Goal: Navigation & Orientation: Find specific page/section

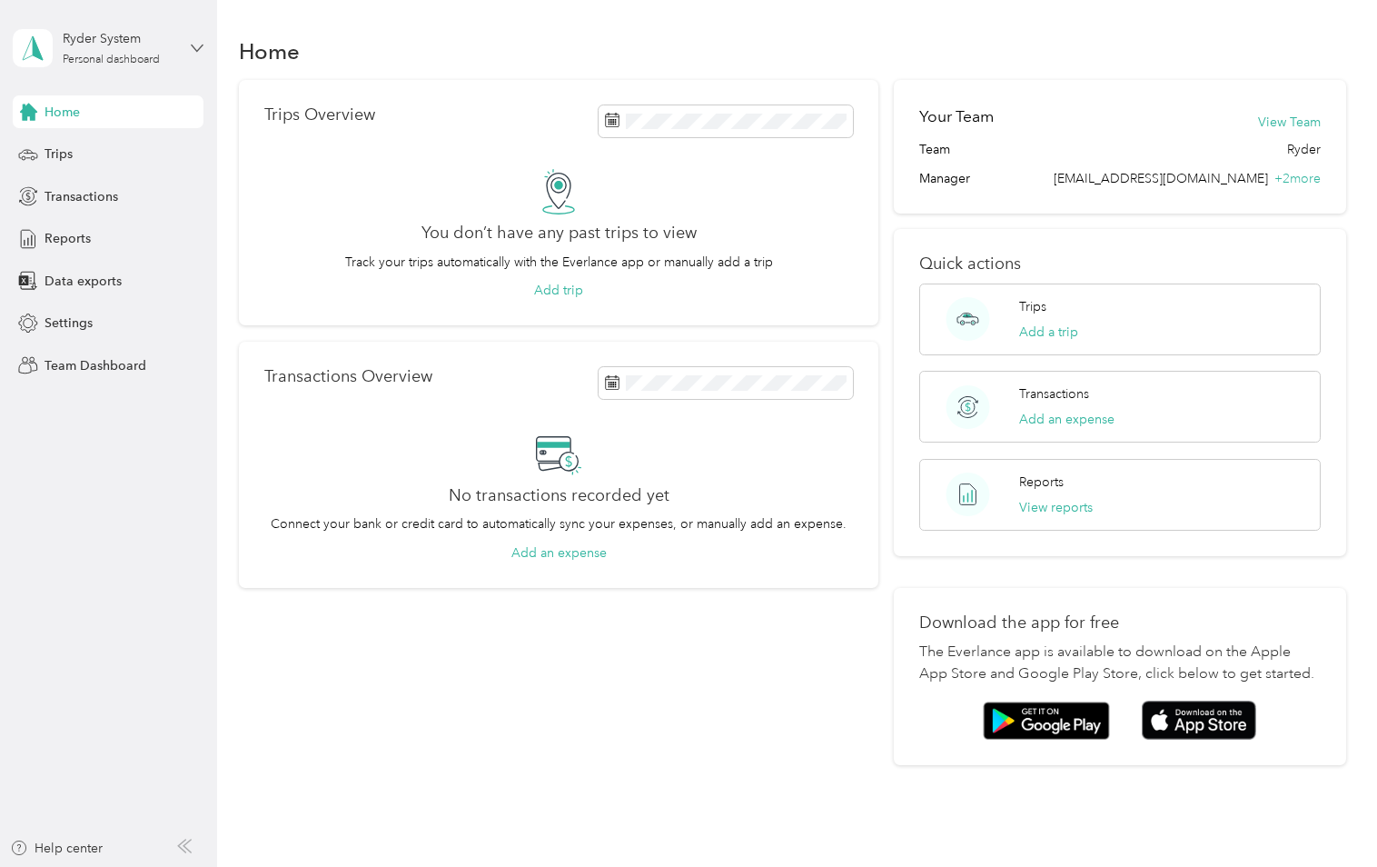
click at [200, 46] on icon at bounding box center [197, 48] width 13 height 13
click at [115, 146] on div "Team dashboard" at bounding box center [77, 144] width 97 height 19
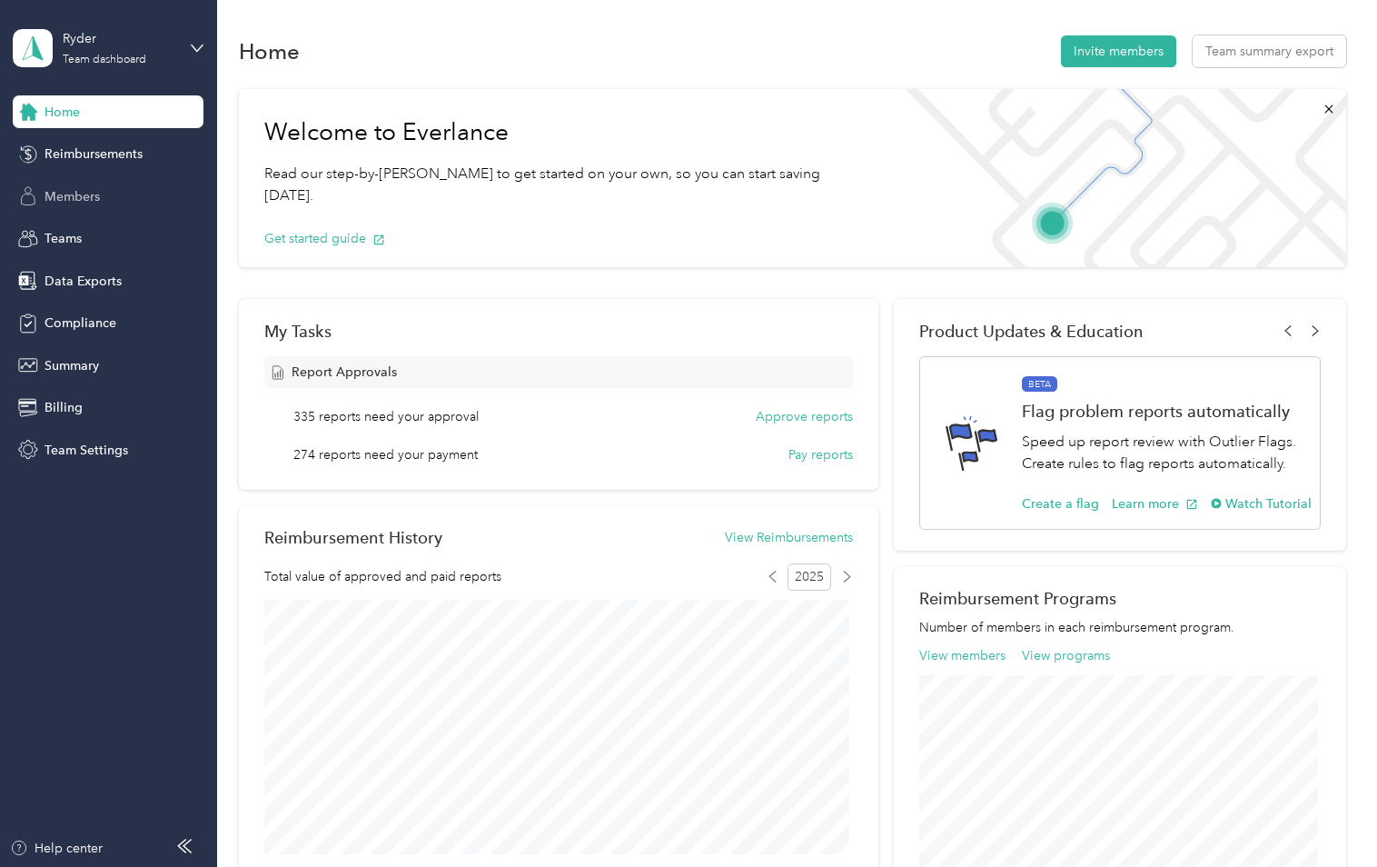
click at [81, 196] on span "Members" at bounding box center [72, 196] width 55 height 19
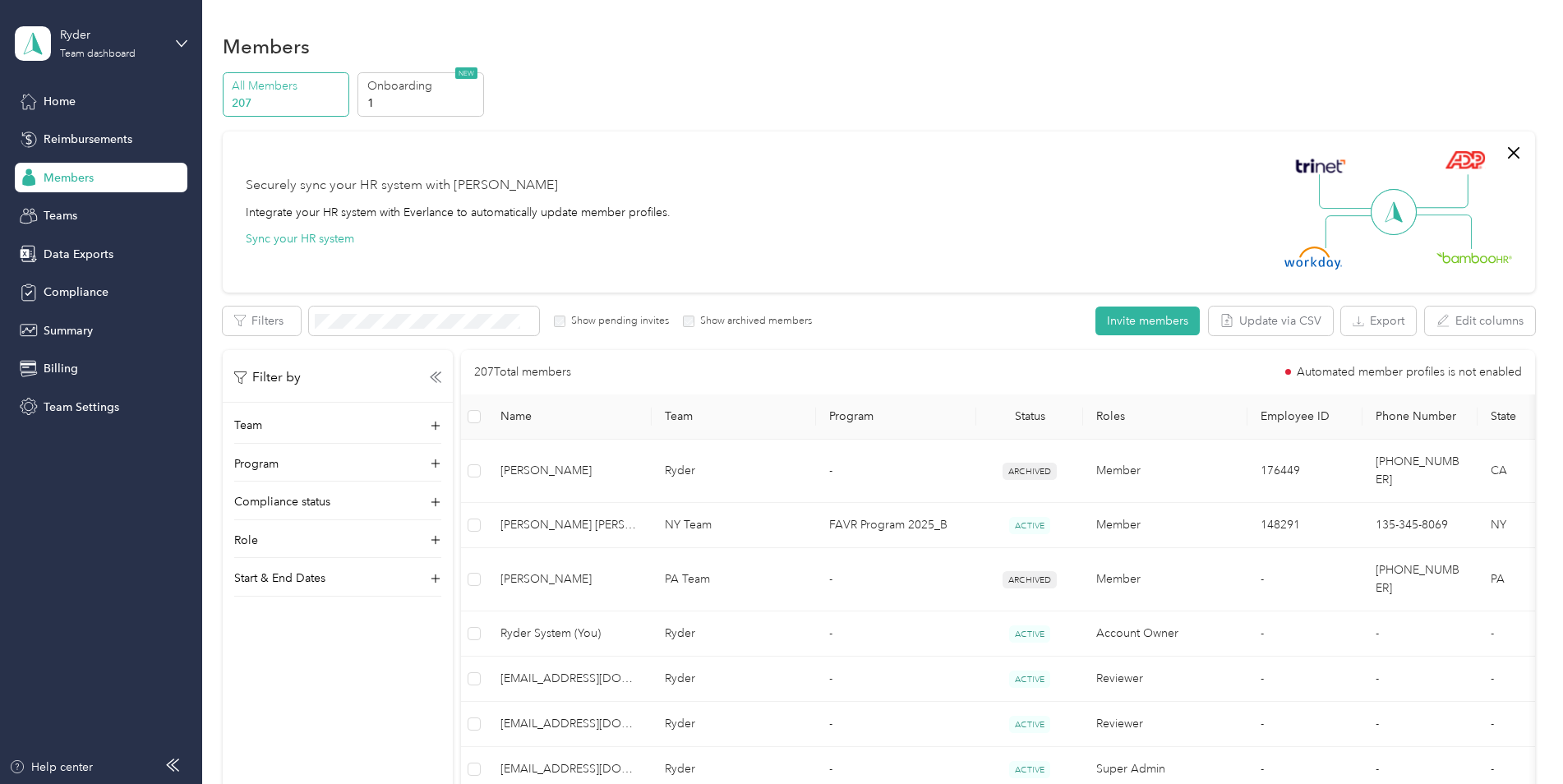
click at [118, 181] on div "Members" at bounding box center [100, 177] width 173 height 30
click at [90, 177] on span "Members" at bounding box center [68, 177] width 50 height 17
click at [69, 94] on span "Home" at bounding box center [59, 101] width 32 height 17
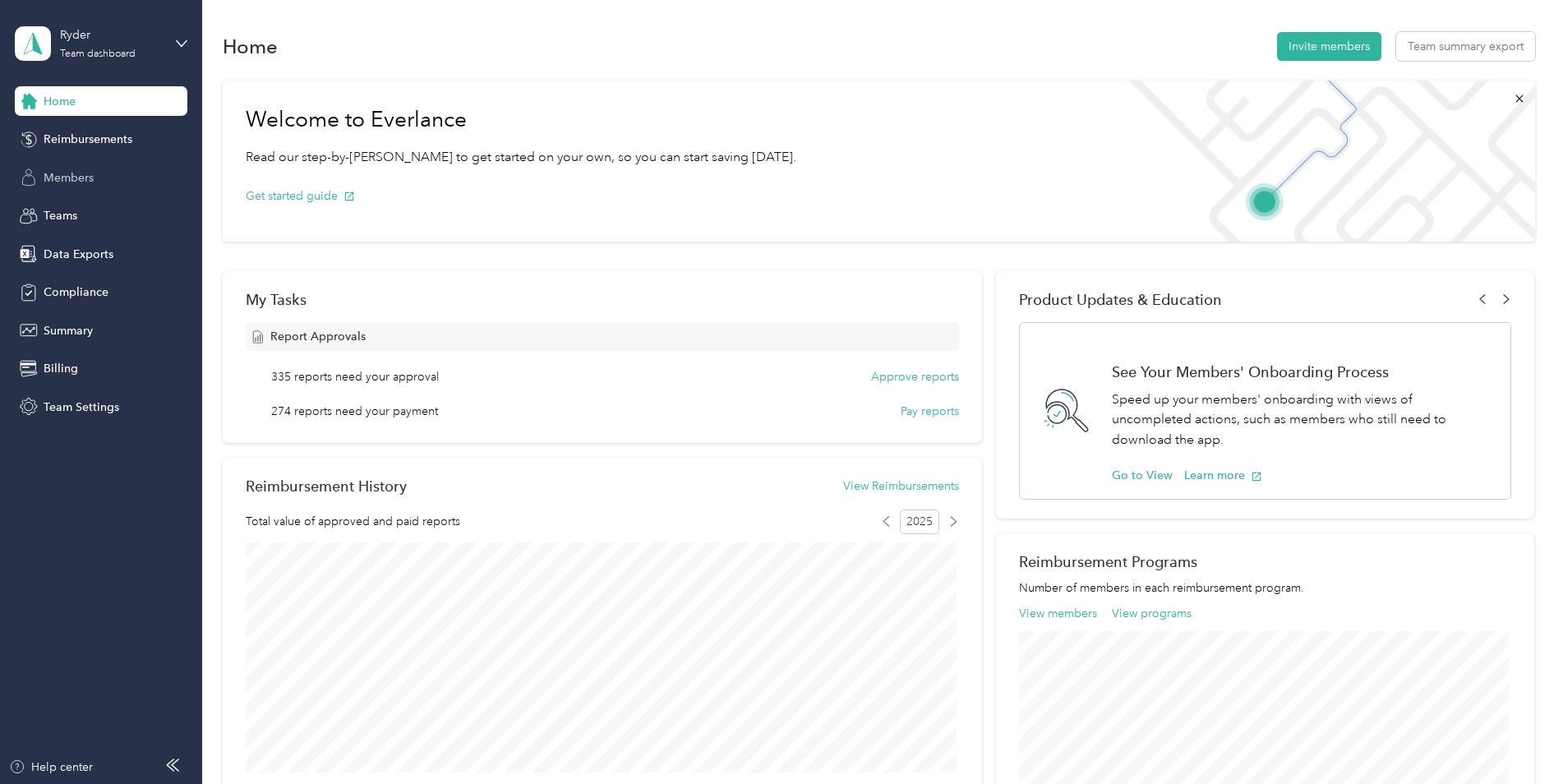
click at [78, 175] on span "Members" at bounding box center [68, 177] width 50 height 17
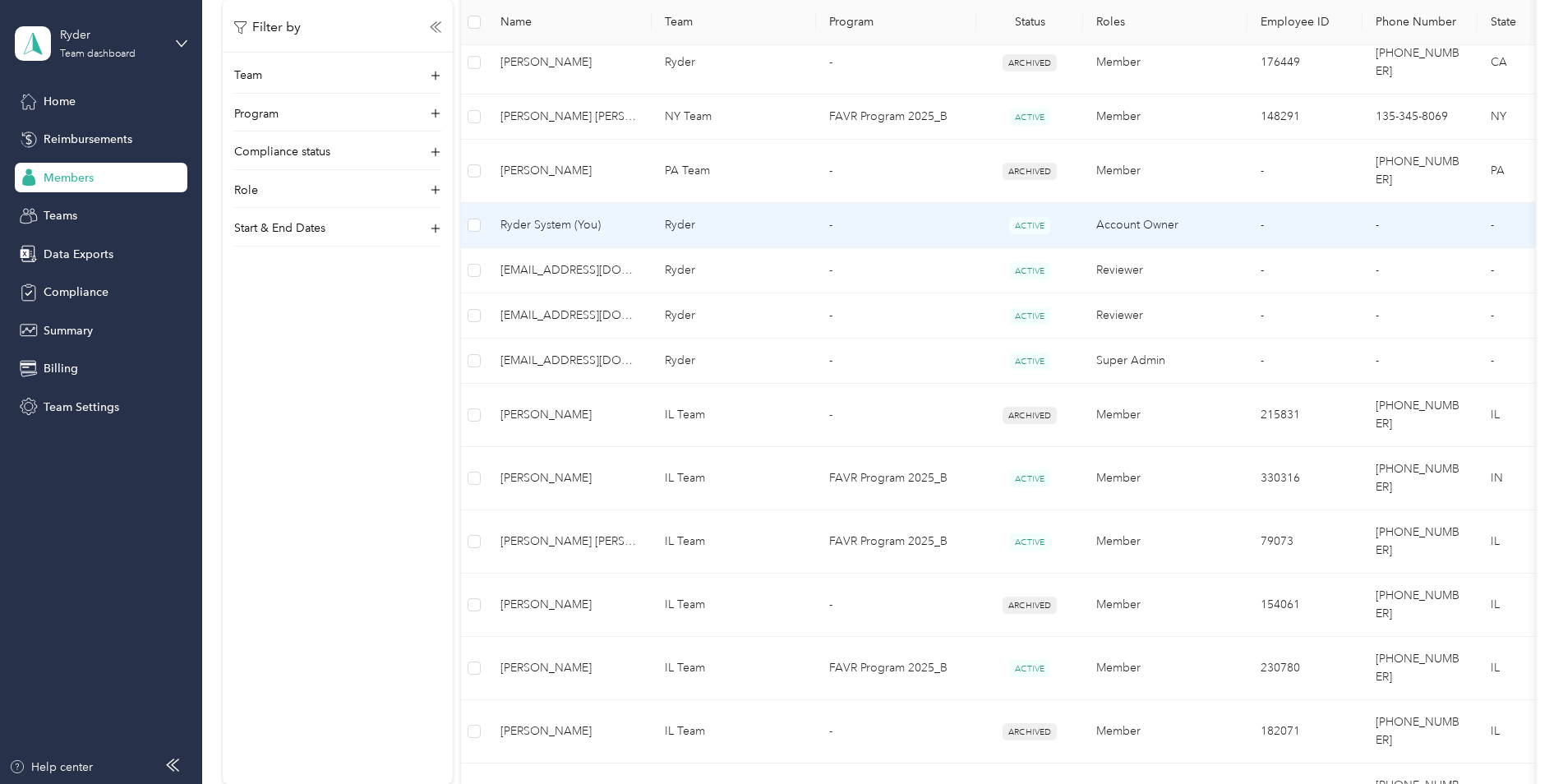
scroll to position [411, 0]
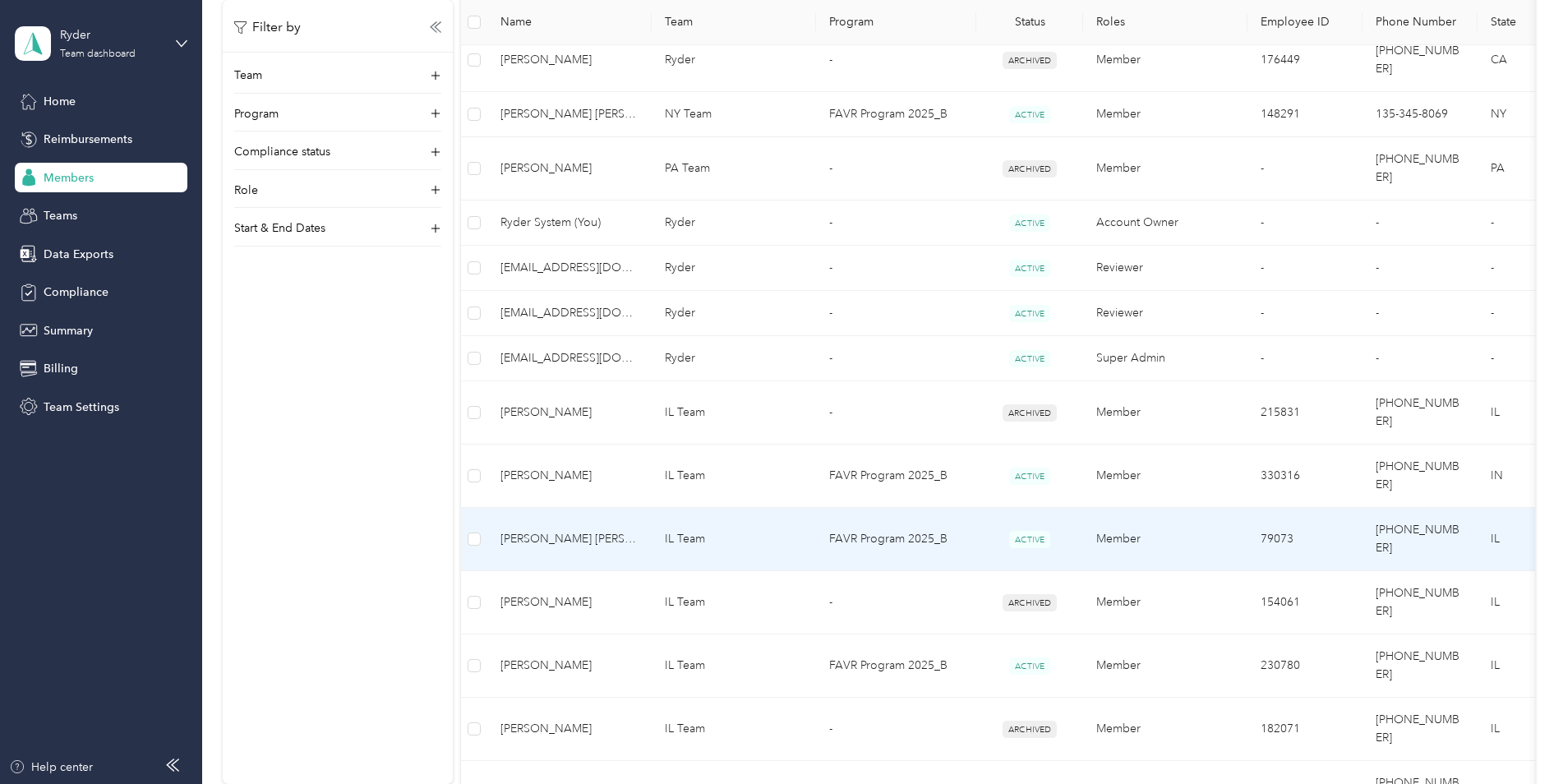
click at [796, 507] on td "IL Team" at bounding box center [734, 539] width 165 height 63
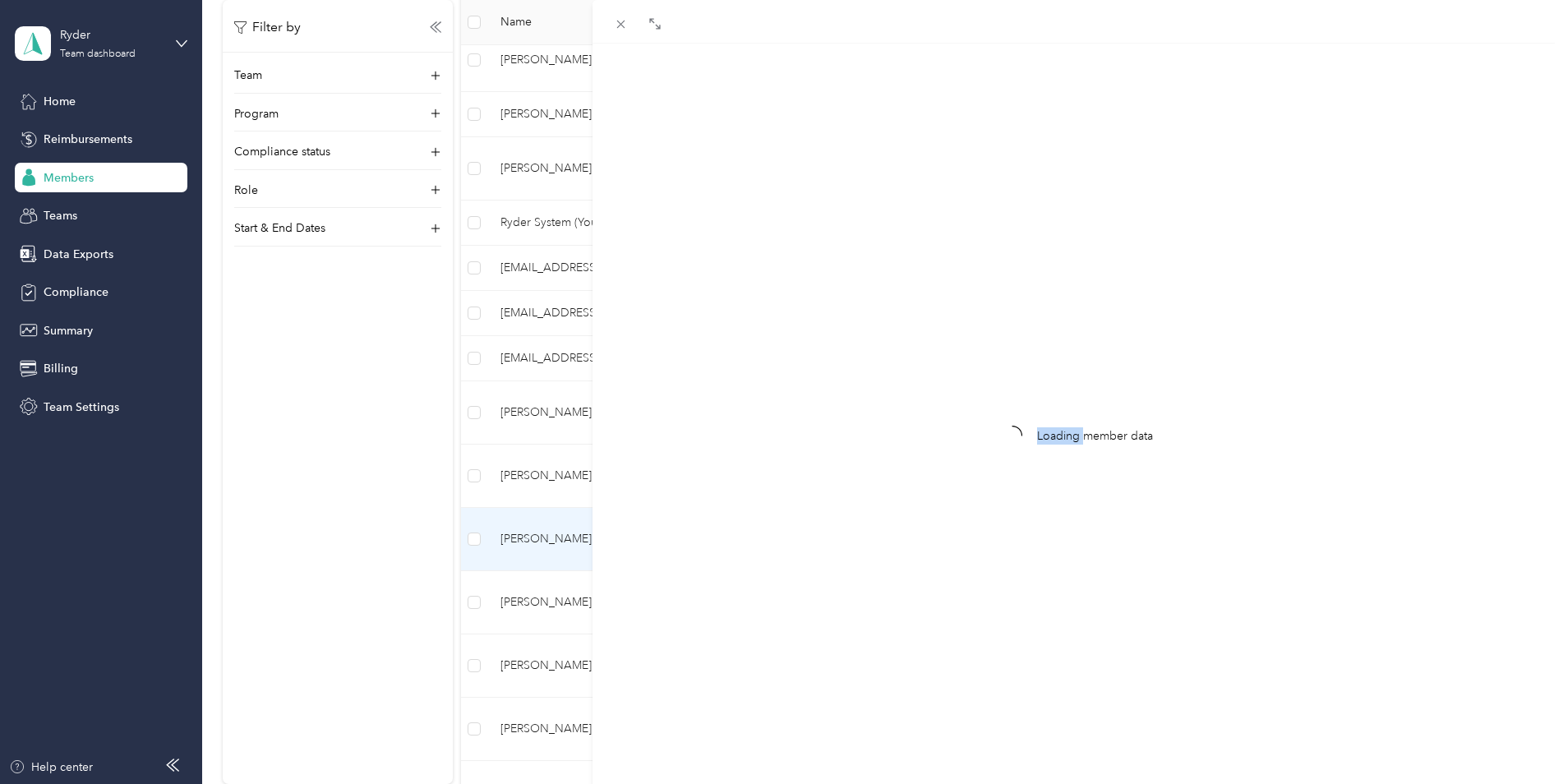
click at [796, 458] on div "Loading member data" at bounding box center [782, 392] width 1563 height 784
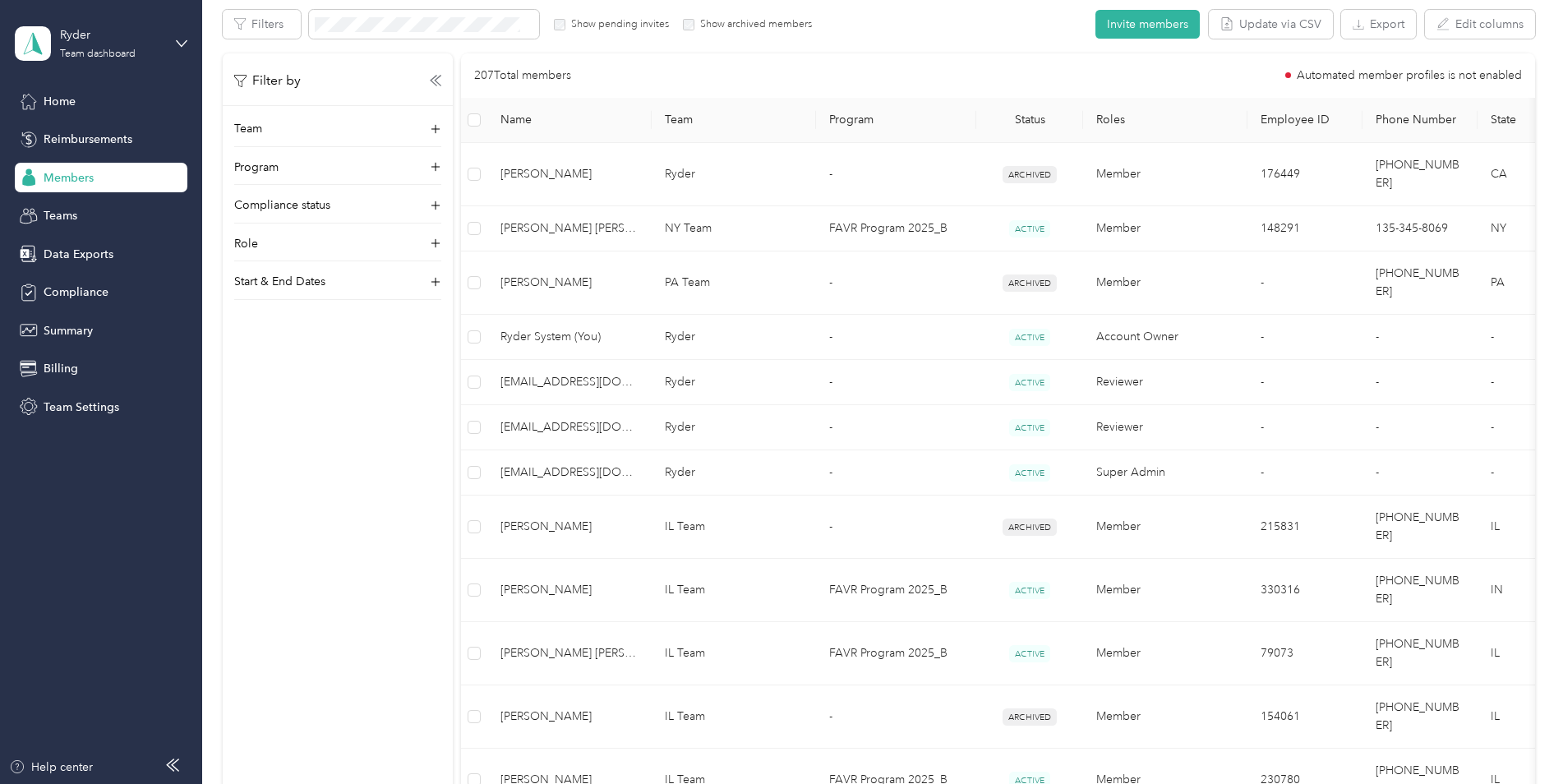
scroll to position [328, 0]
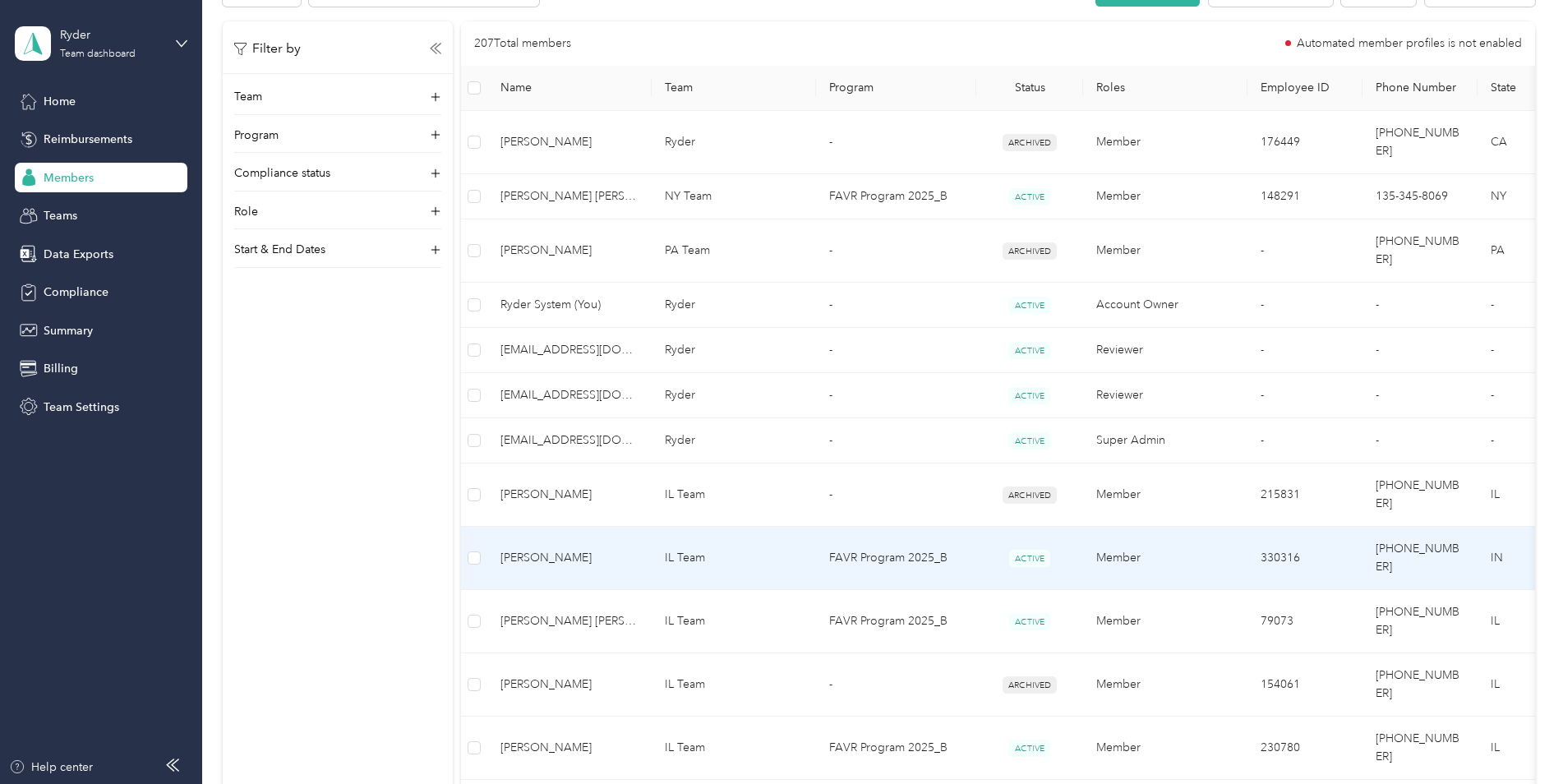
click at [630, 549] on span "[PERSON_NAME]" at bounding box center [569, 558] width 138 height 18
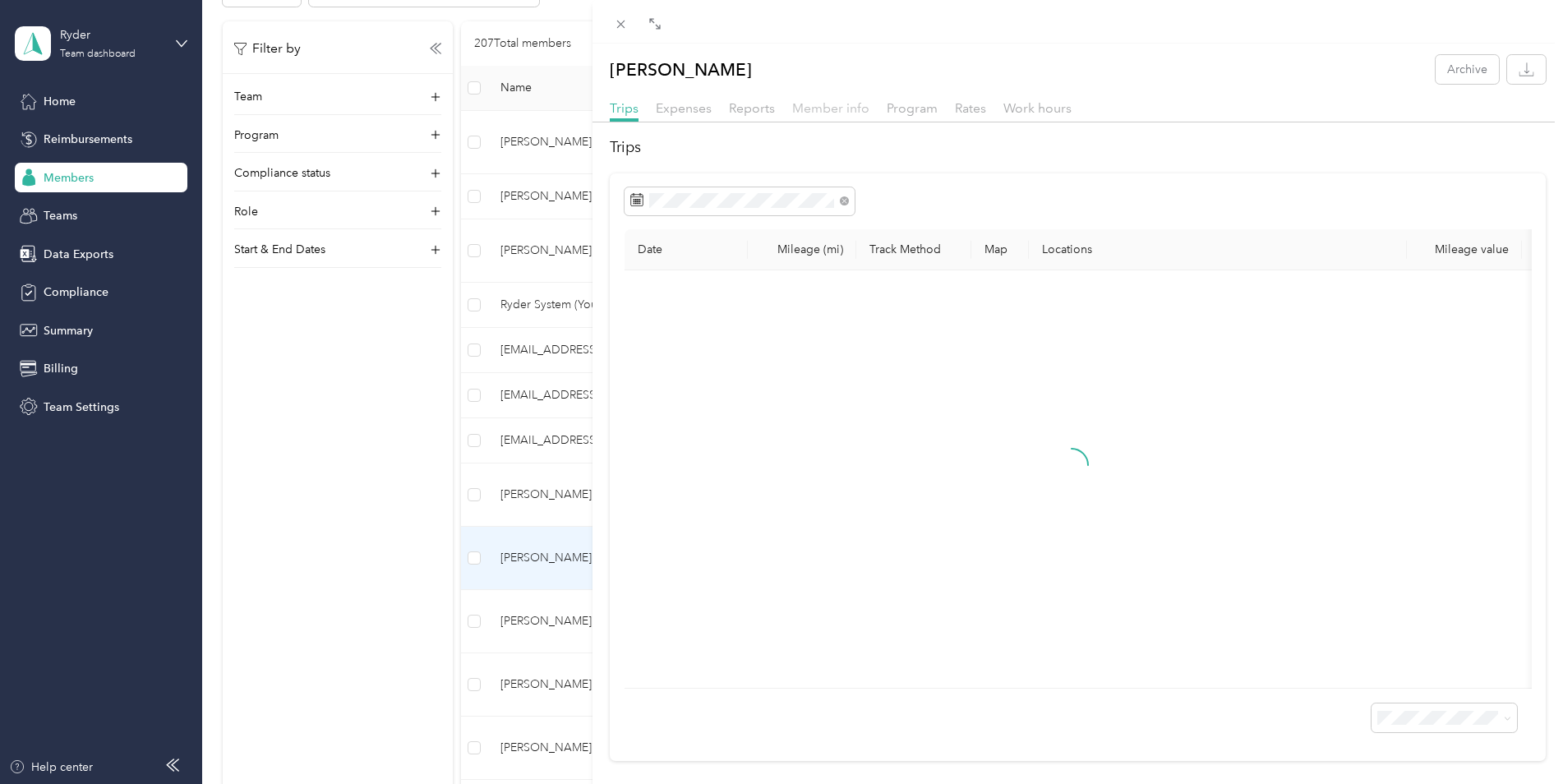
click at [849, 110] on span "Member info" at bounding box center [830, 108] width 77 height 15
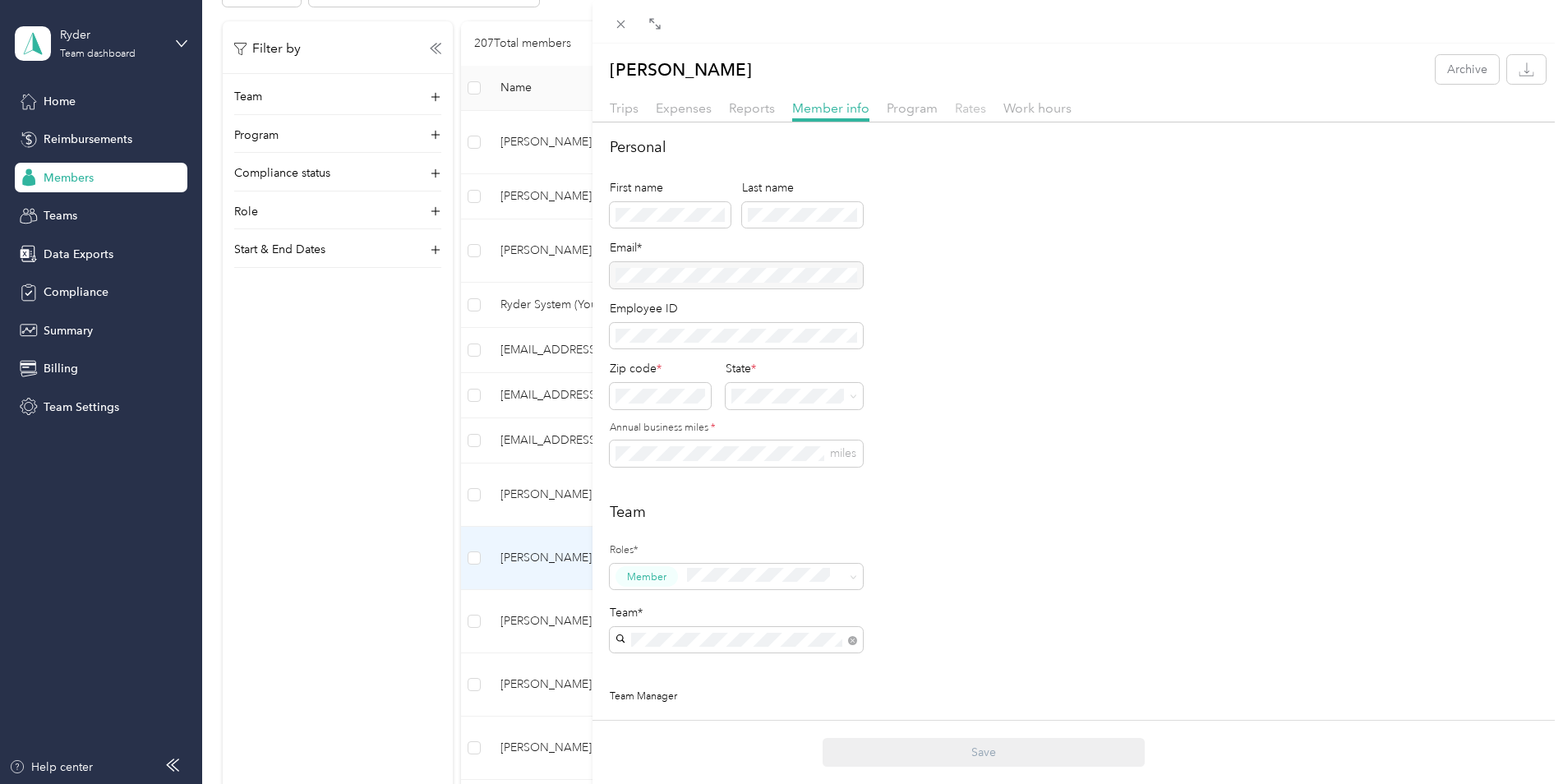
click at [966, 109] on span "Rates" at bounding box center [970, 108] width 32 height 15
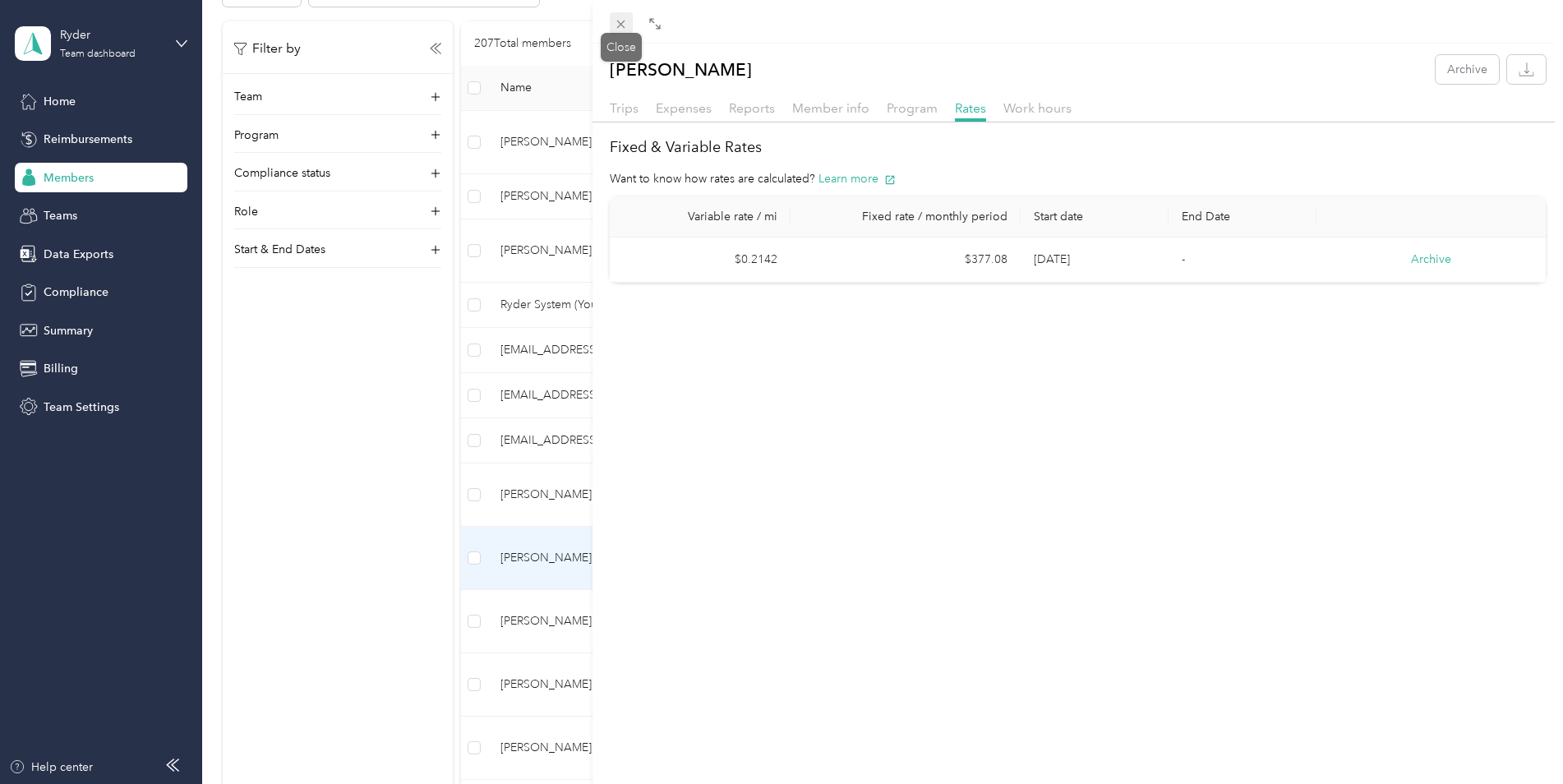
click at [624, 23] on icon at bounding box center [620, 24] width 14 height 14
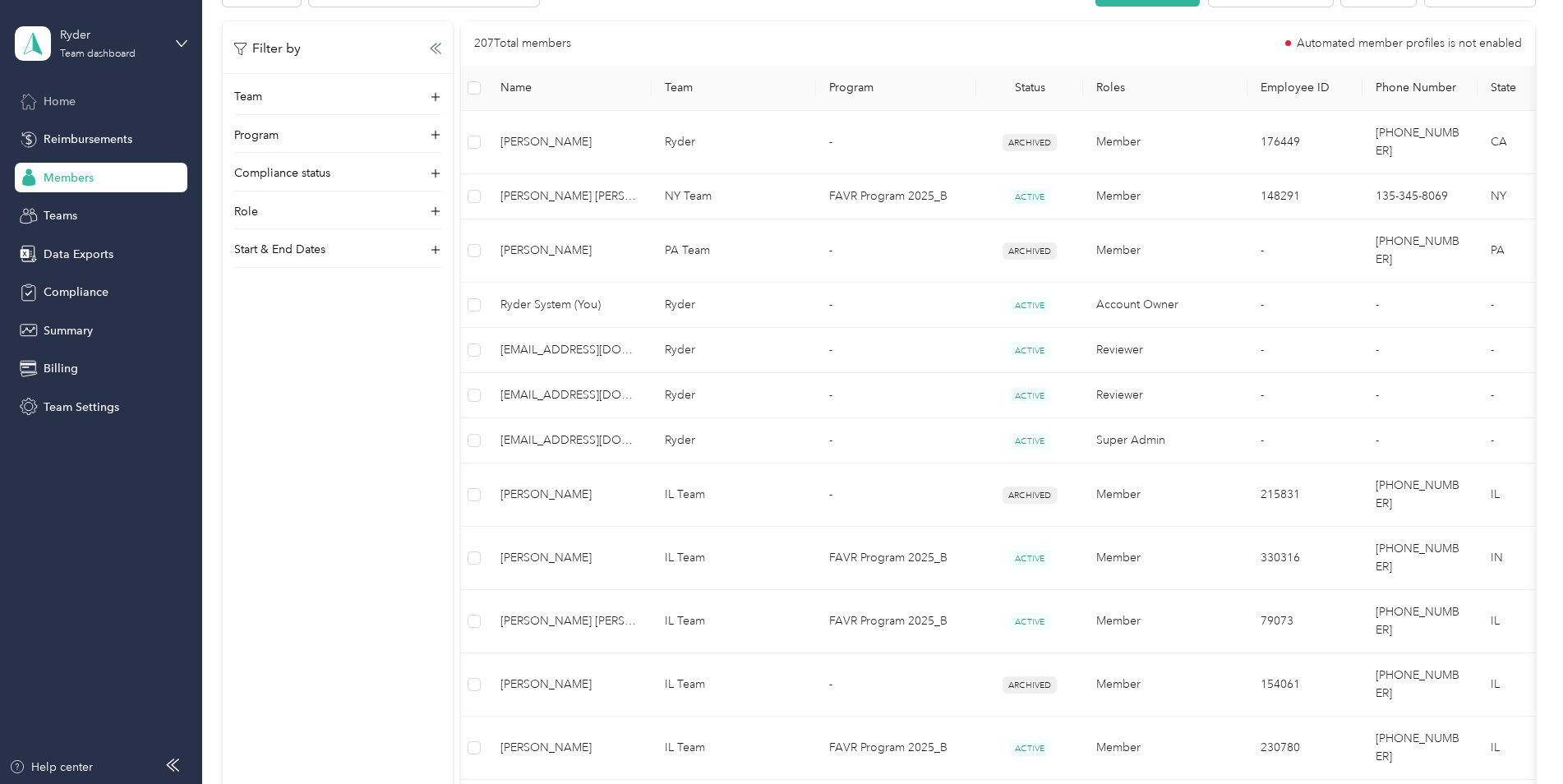
click at [59, 99] on span "Home" at bounding box center [59, 101] width 32 height 17
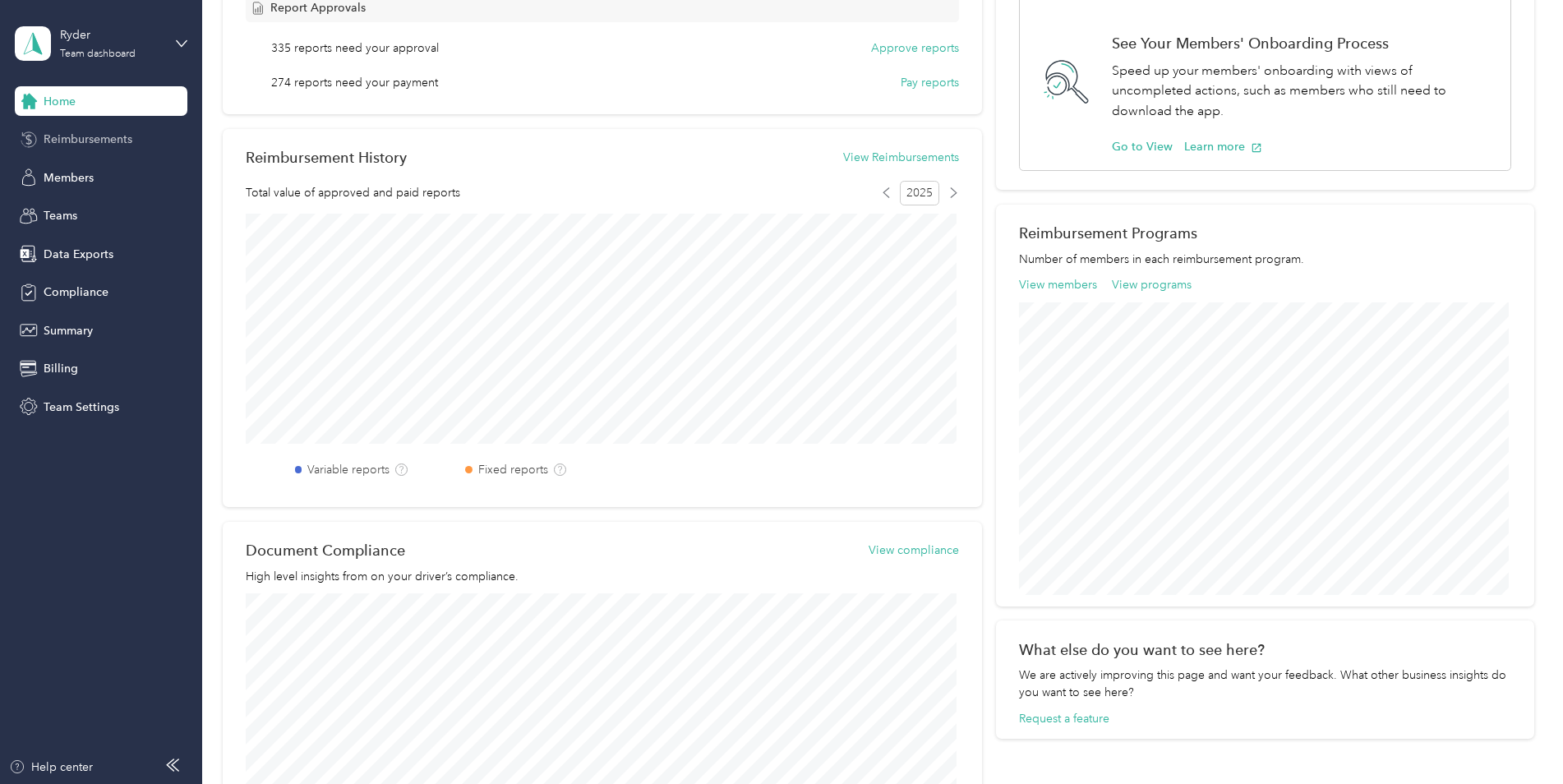
click at [99, 131] on span "Reimbursements" at bounding box center [88, 138] width 89 height 17
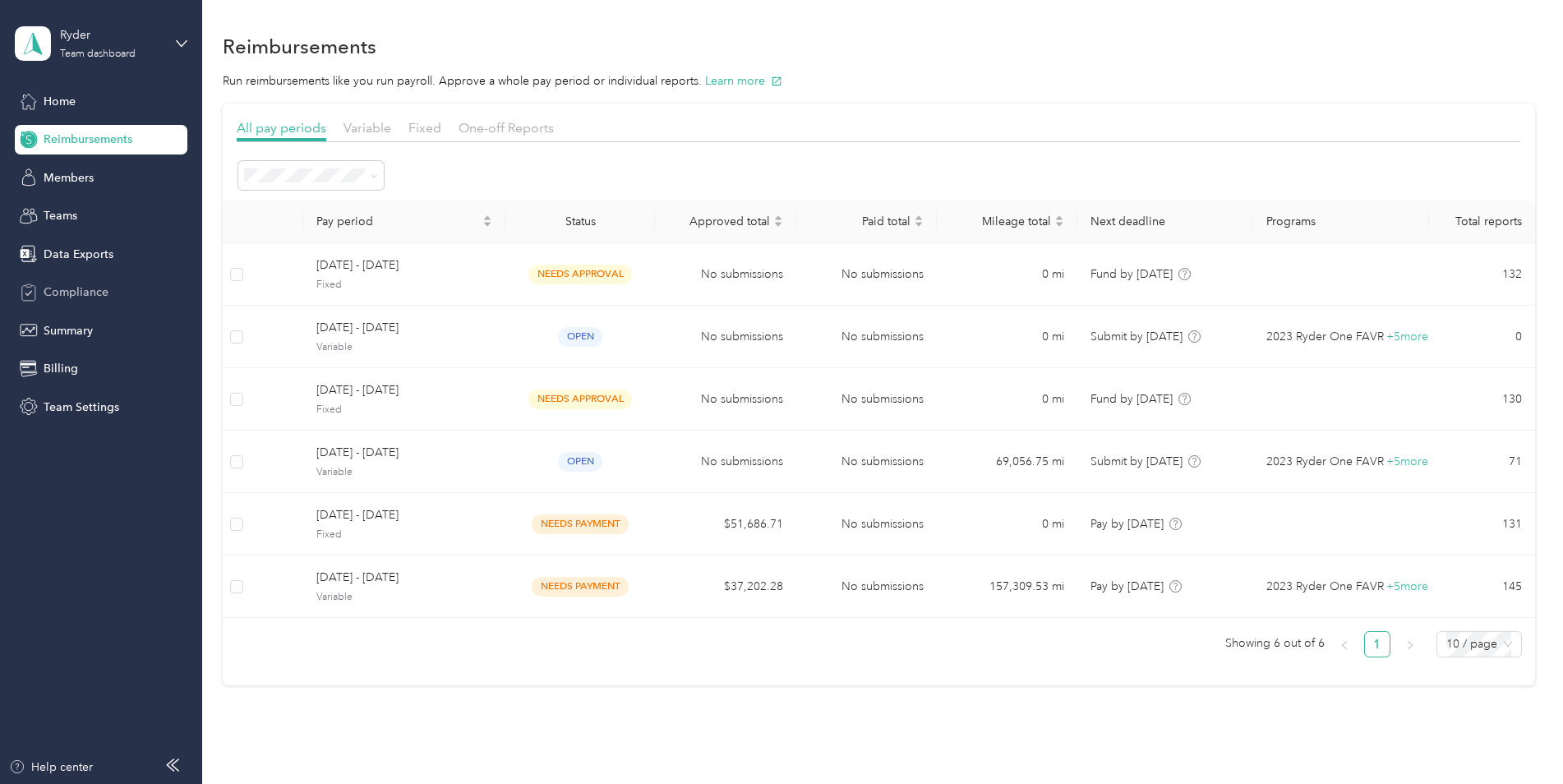
click at [120, 299] on div "Compliance" at bounding box center [100, 292] width 173 height 30
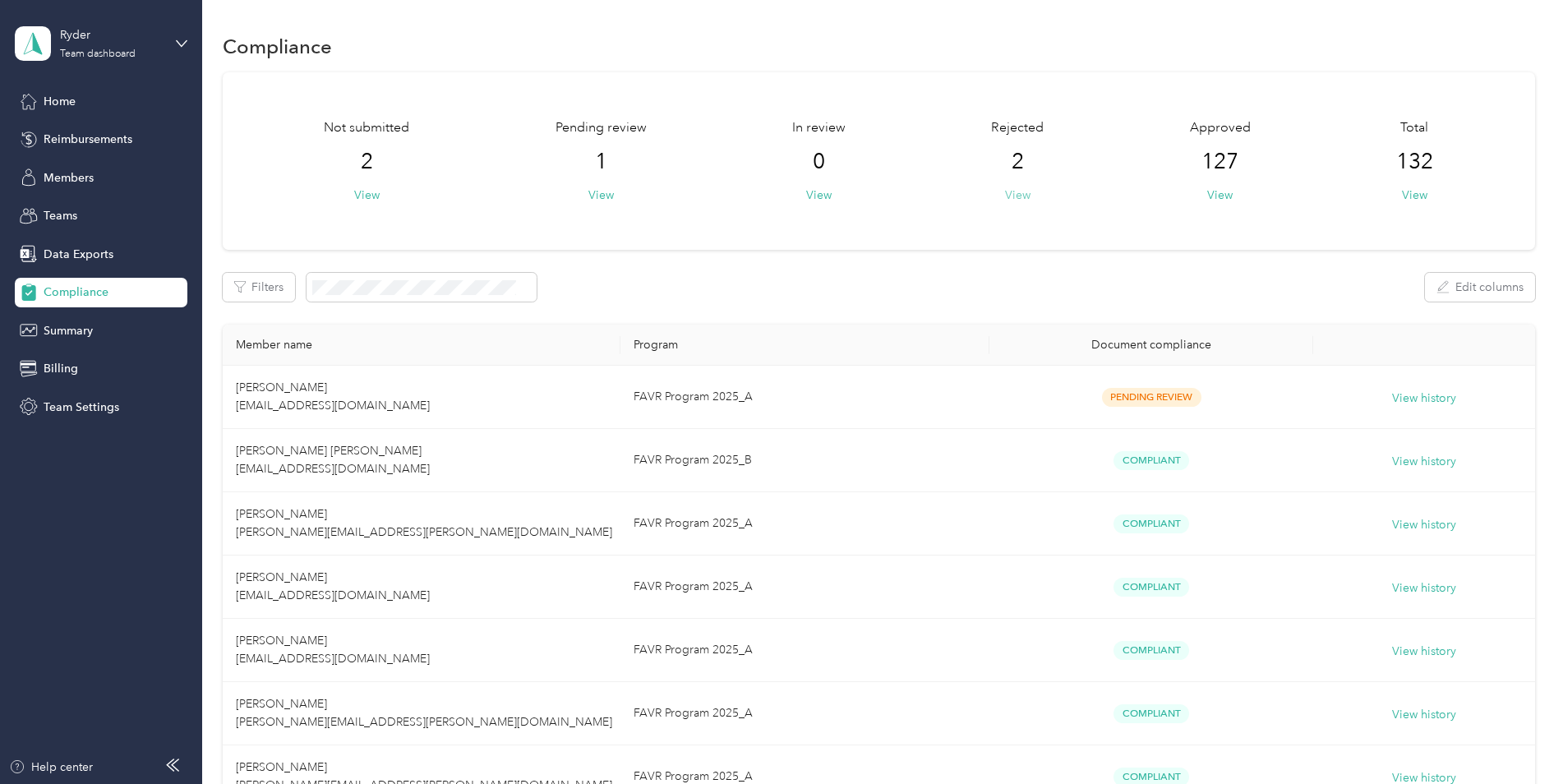
click at [1013, 187] on button "View" at bounding box center [1018, 194] width 25 height 17
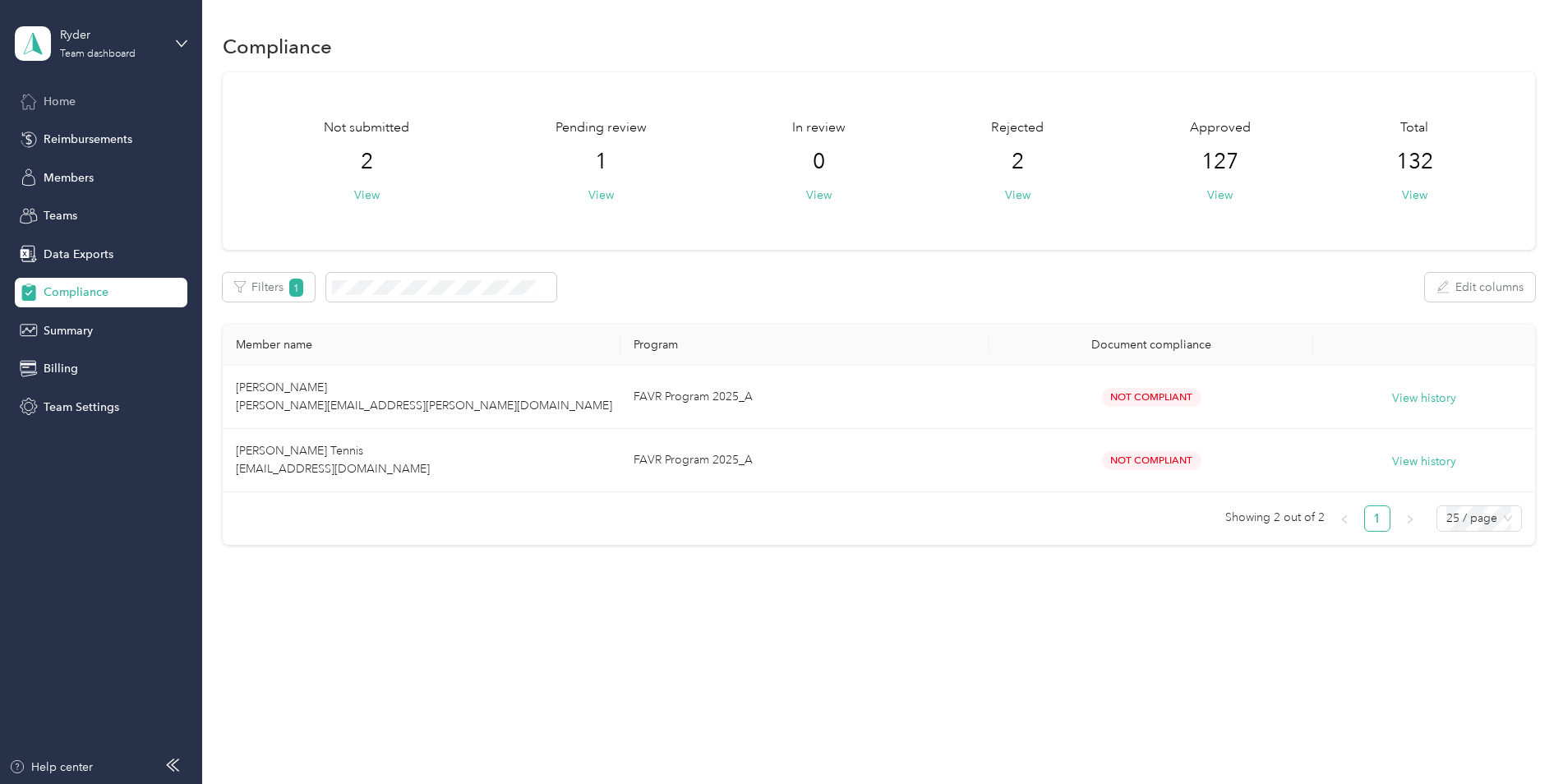
click at [67, 99] on span "Home" at bounding box center [59, 101] width 32 height 17
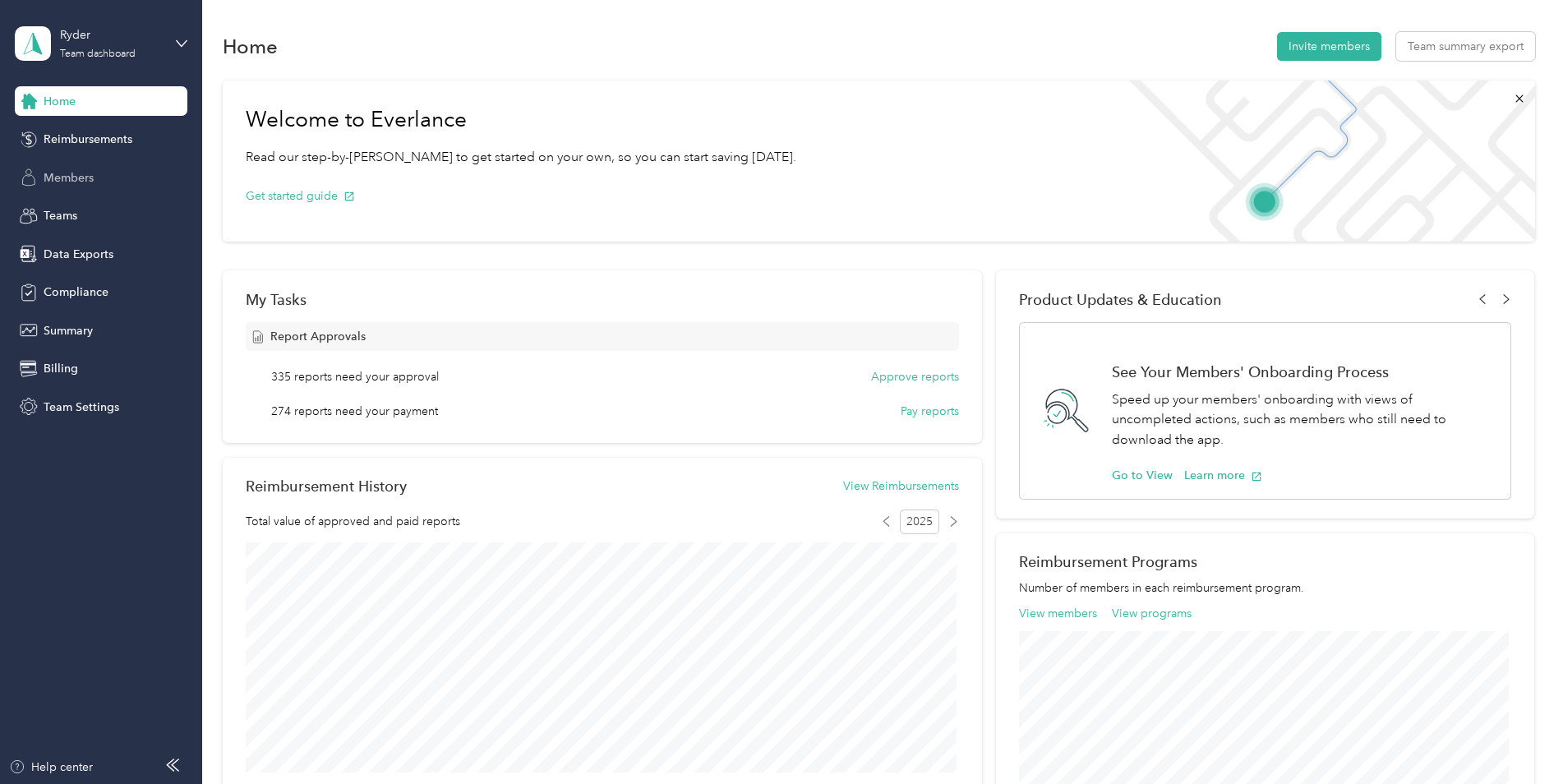
click at [70, 175] on span "Members" at bounding box center [68, 177] width 50 height 17
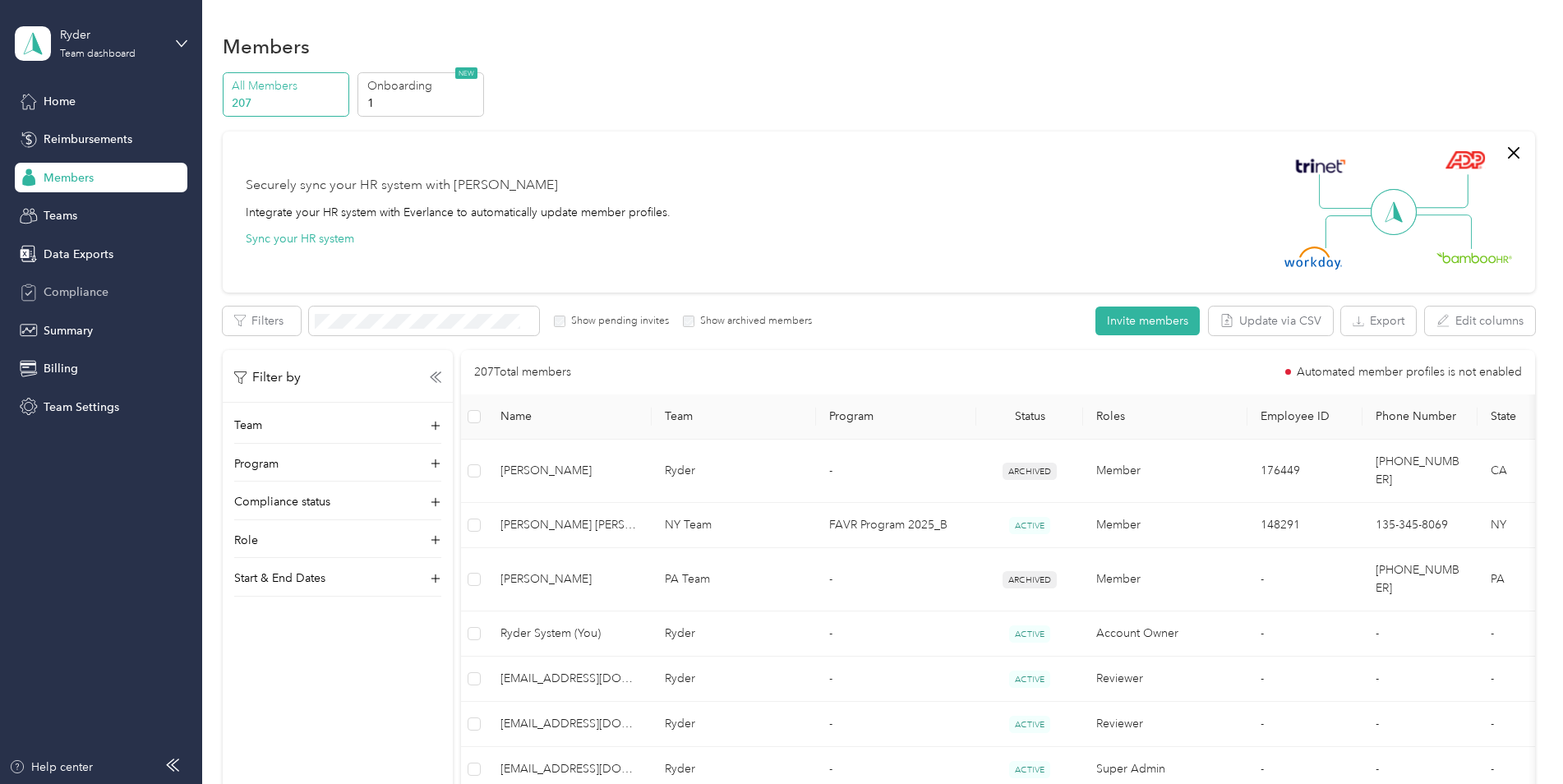
click at [109, 287] on div "Compliance" at bounding box center [100, 292] width 173 height 30
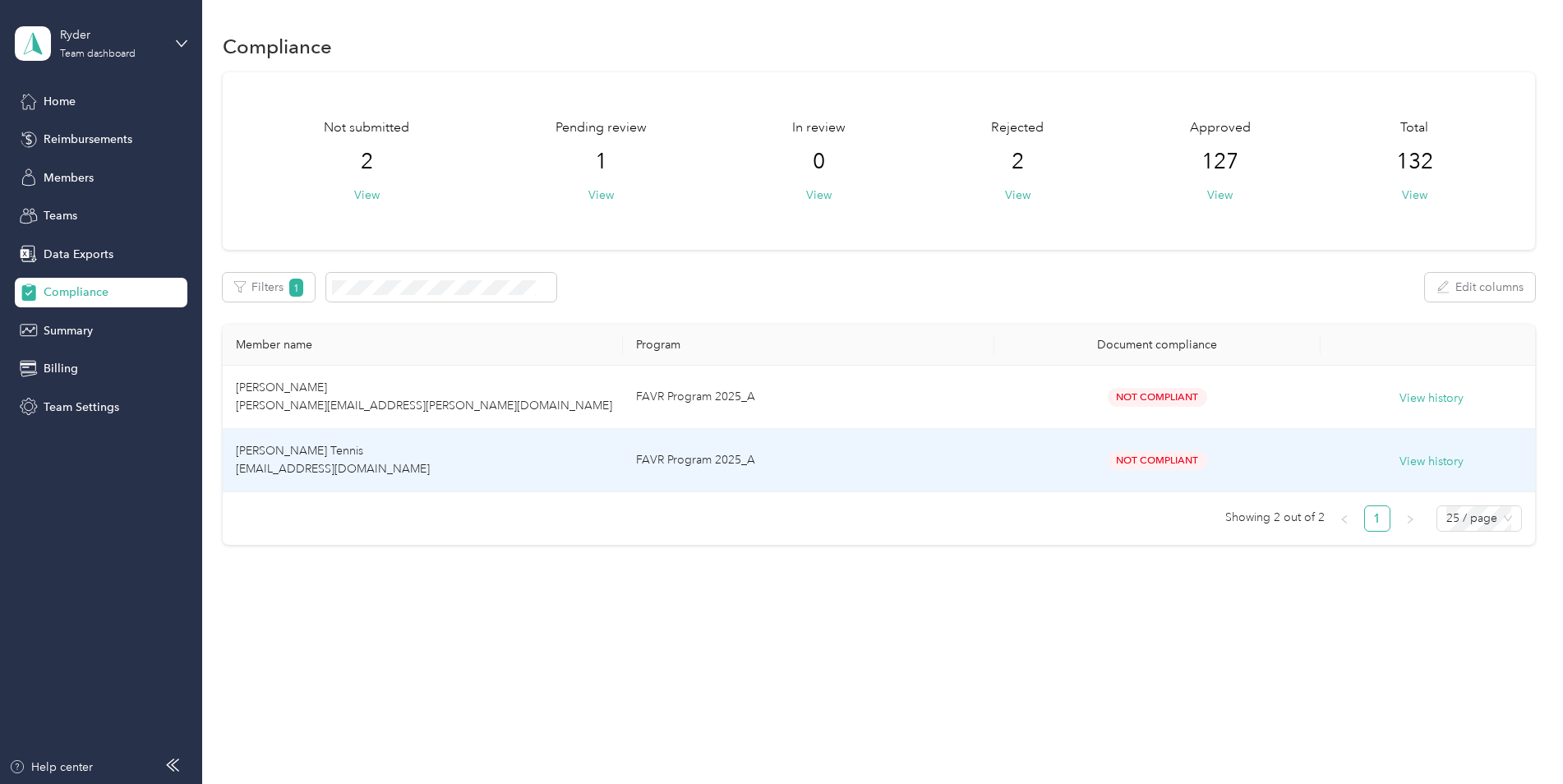
click at [827, 454] on td "FAVR Program 2025_A" at bounding box center [809, 460] width 371 height 63
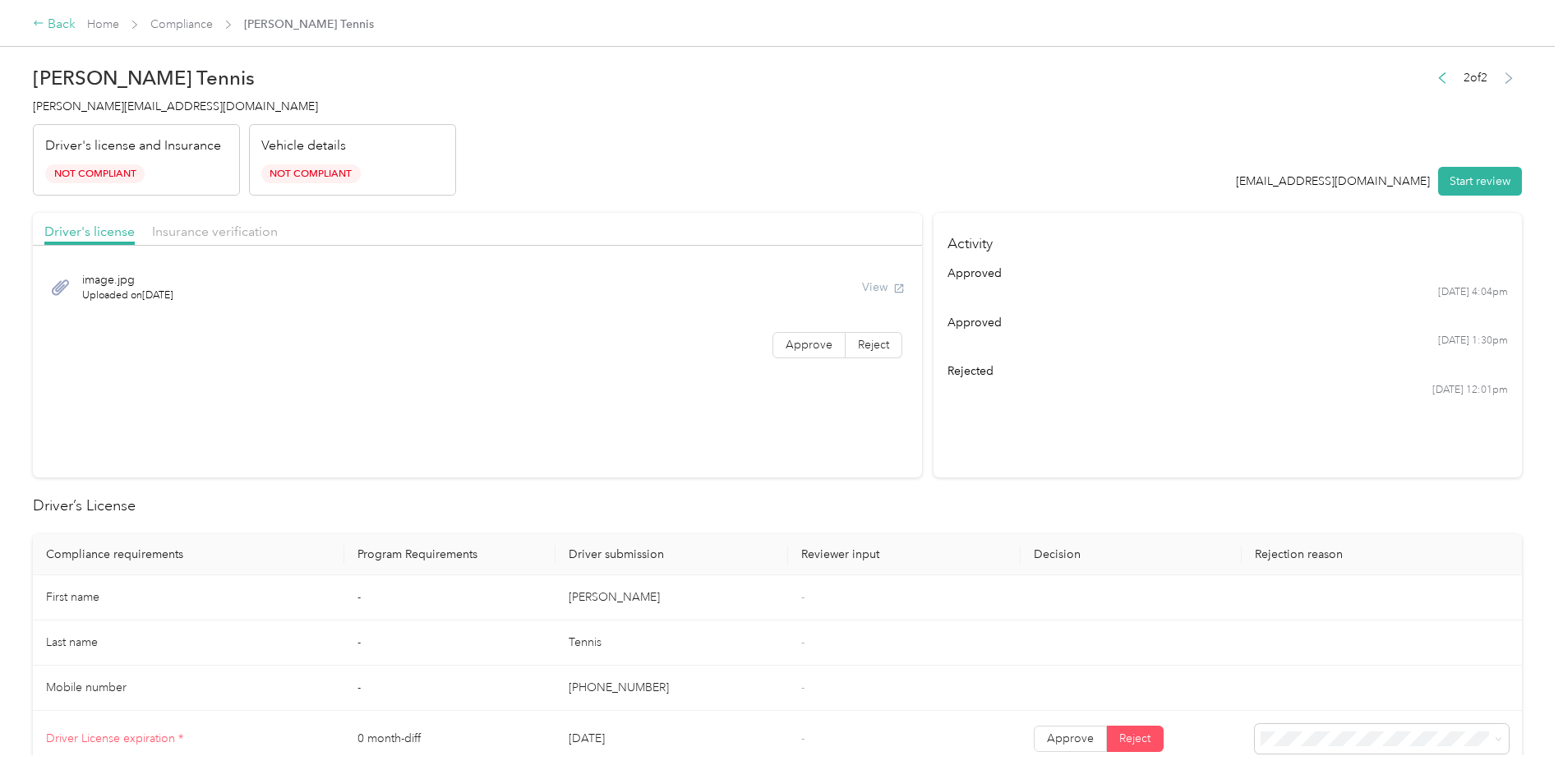
click at [56, 23] on div "Back" at bounding box center [53, 24] width 43 height 20
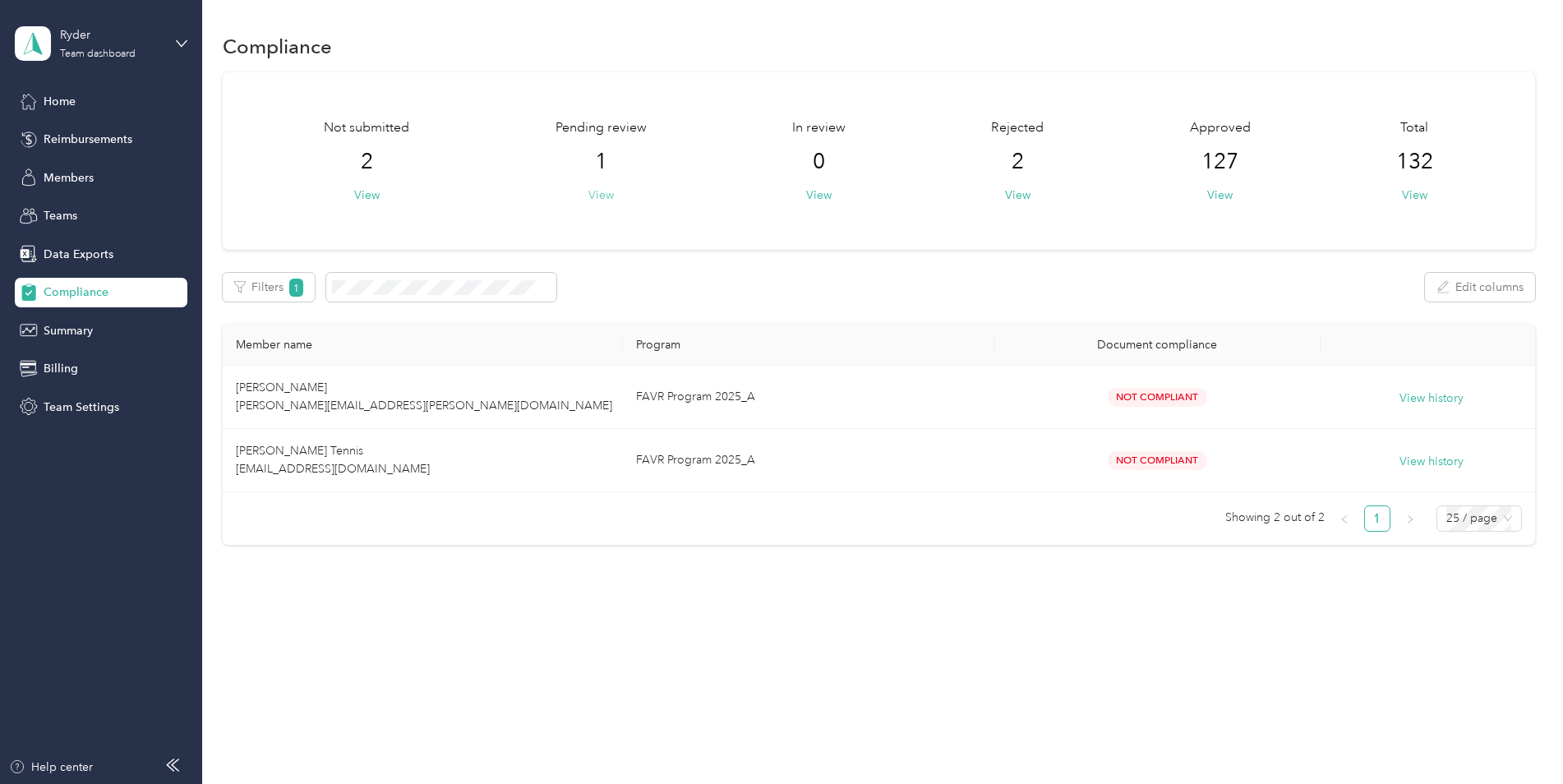
click at [599, 187] on button "View" at bounding box center [601, 194] width 25 height 17
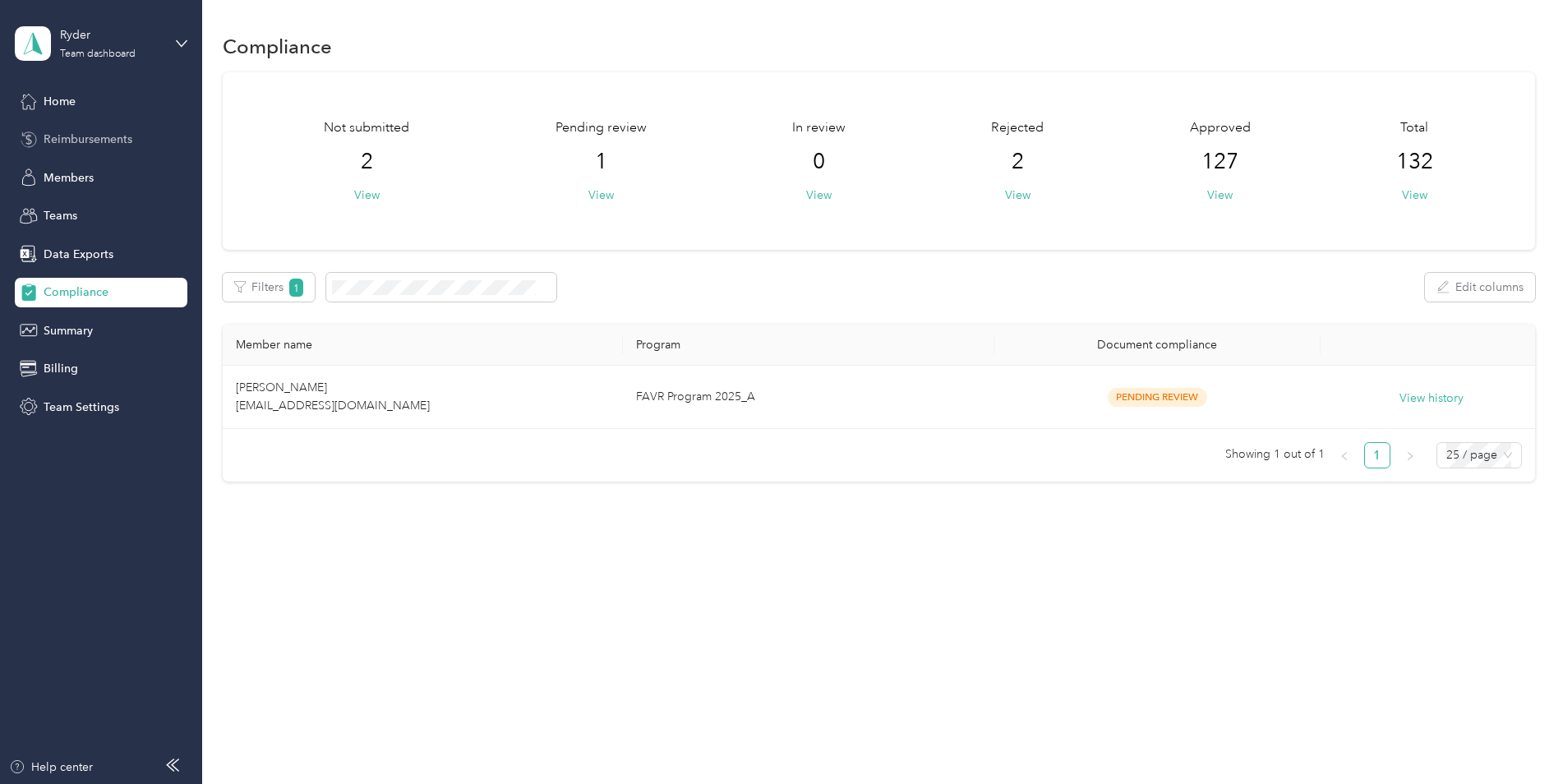
click at [94, 133] on span "Reimbursements" at bounding box center [88, 138] width 89 height 17
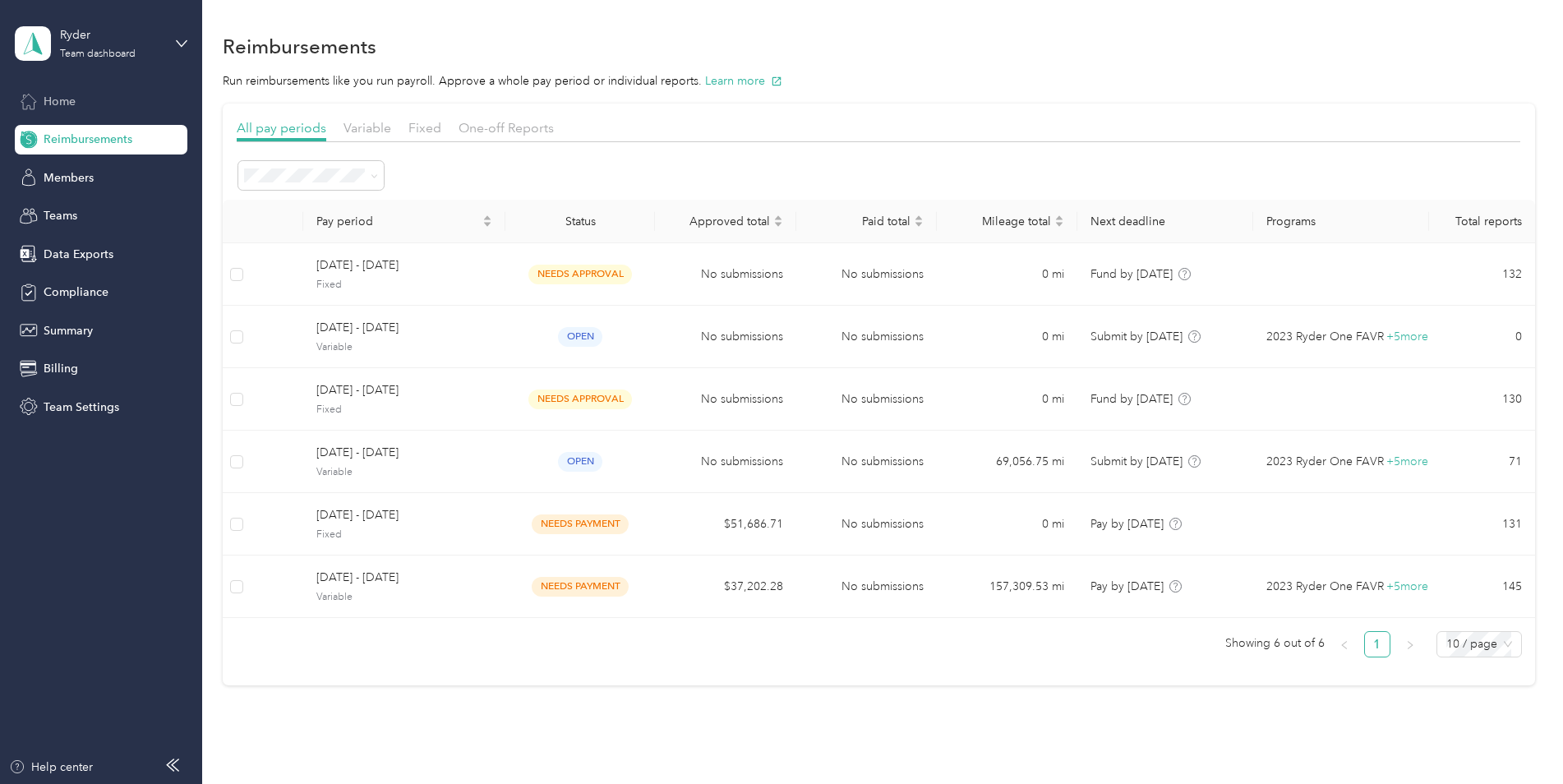
click at [52, 101] on span "Home" at bounding box center [59, 101] width 32 height 17
